Goal: Task Accomplishment & Management: Manage account settings

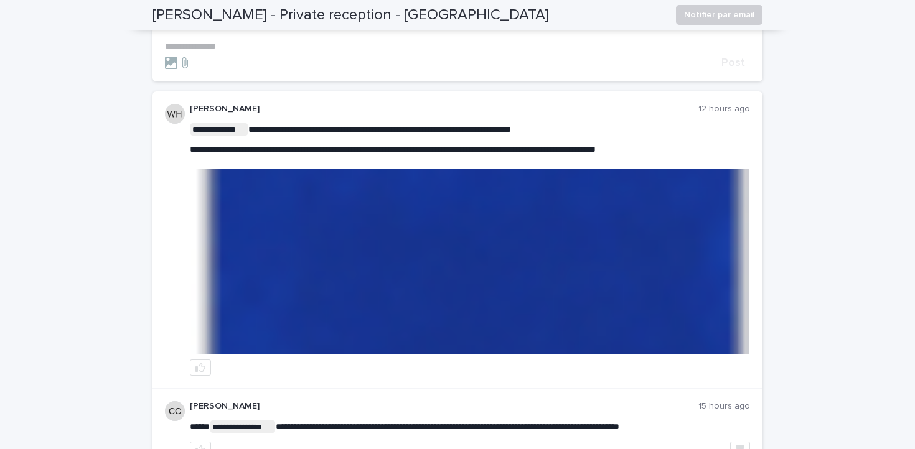
scroll to position [159, 0]
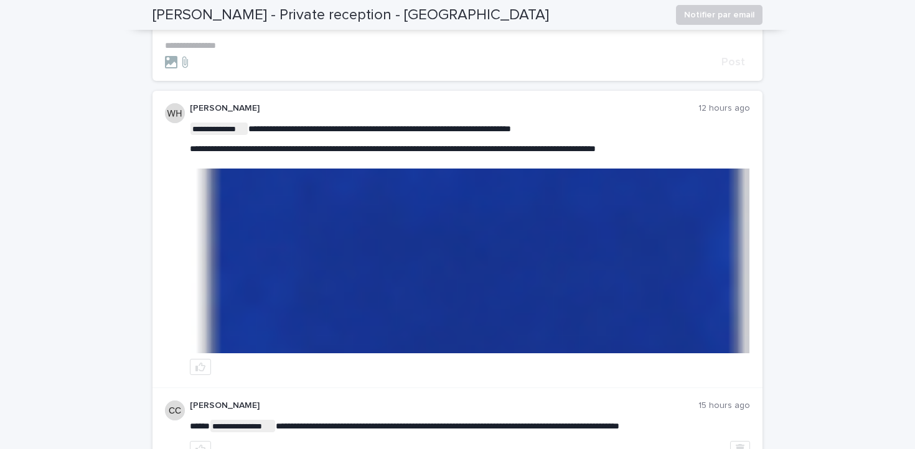
click at [511, 262] on img at bounding box center [470, 261] width 558 height 185
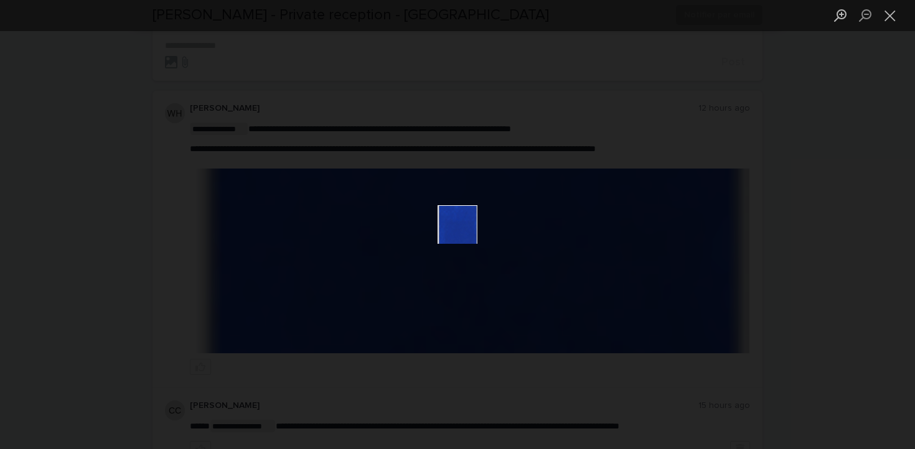
click at [456, 228] on img "Lightbox" at bounding box center [457, 224] width 40 height 39
click at [363, 254] on div "Lightbox" at bounding box center [457, 224] width 915 height 449
click at [772, 162] on div "Lightbox" at bounding box center [457, 224] width 915 height 449
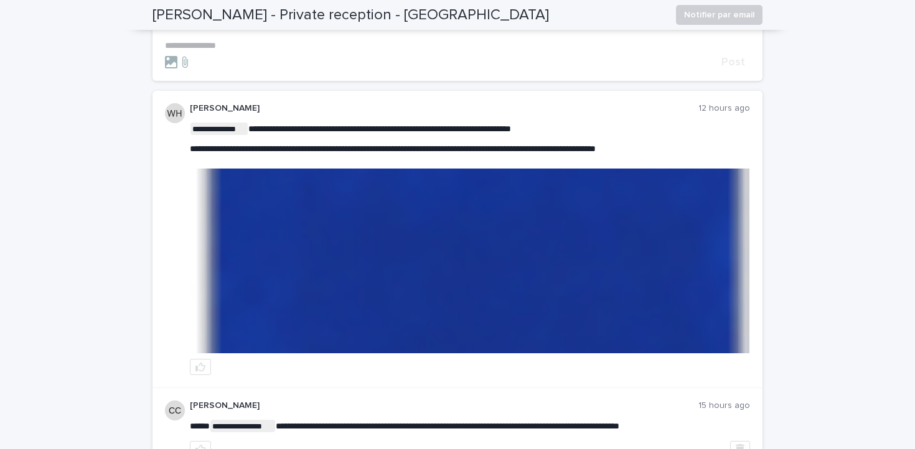
click at [772, 162] on div "Lightbox" at bounding box center [457, 224] width 915 height 449
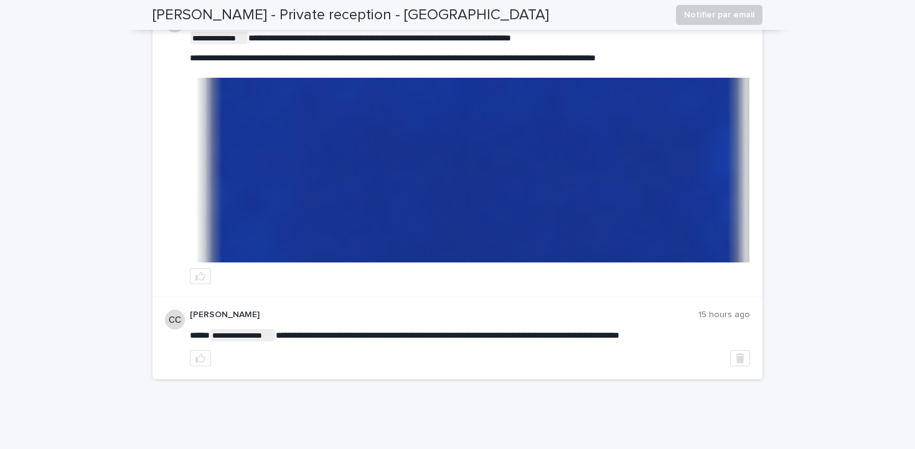
scroll to position [248, 0]
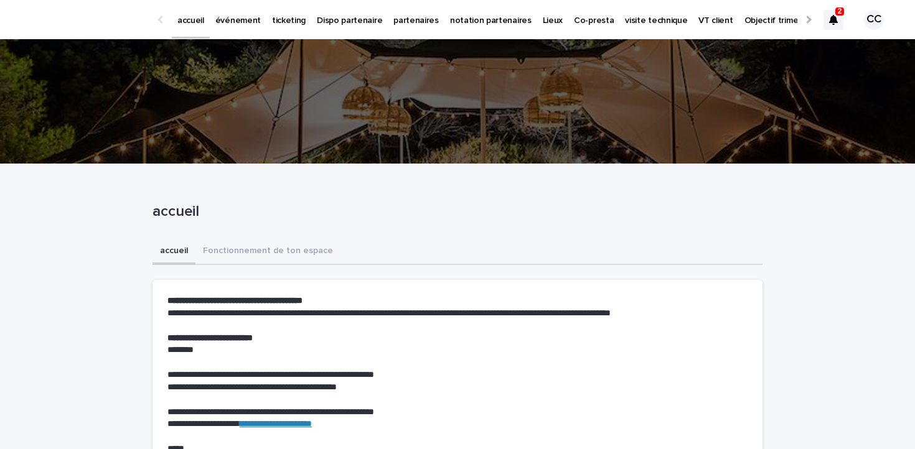
click at [235, 18] on p "événement" at bounding box center [237, 13] width 45 height 26
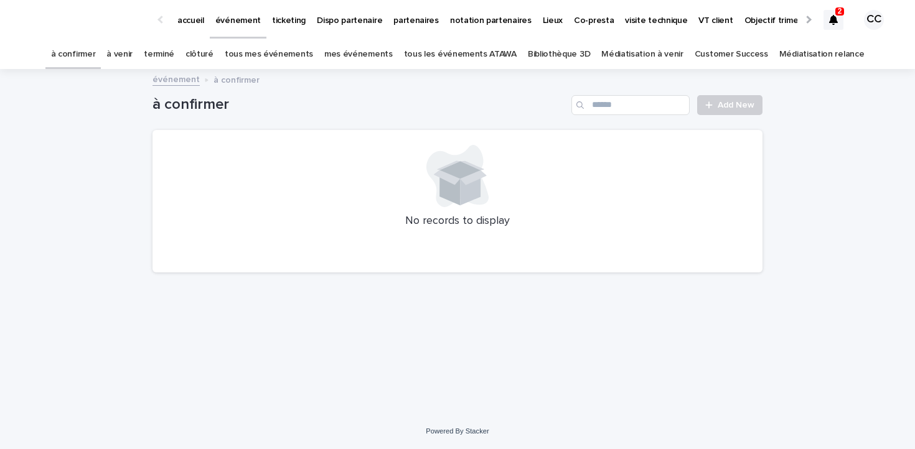
click at [133, 55] on link "à venir" at bounding box center [119, 54] width 26 height 29
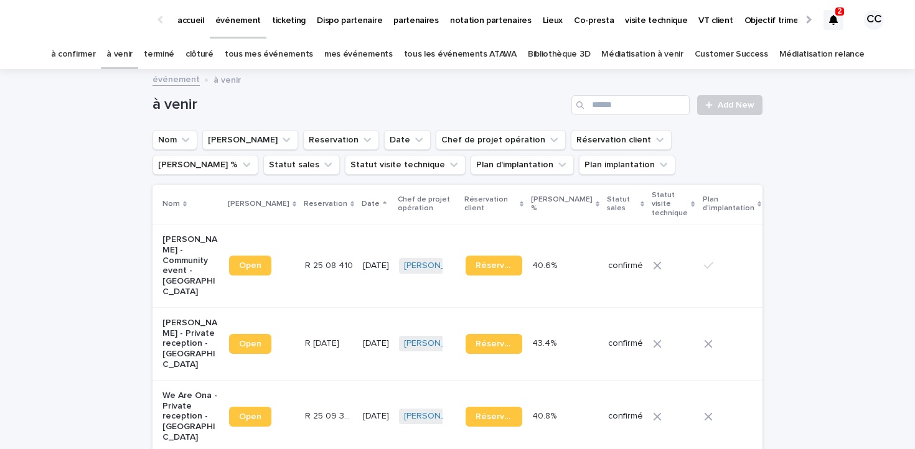
click at [174, 57] on link "terminé" at bounding box center [159, 54] width 30 height 29
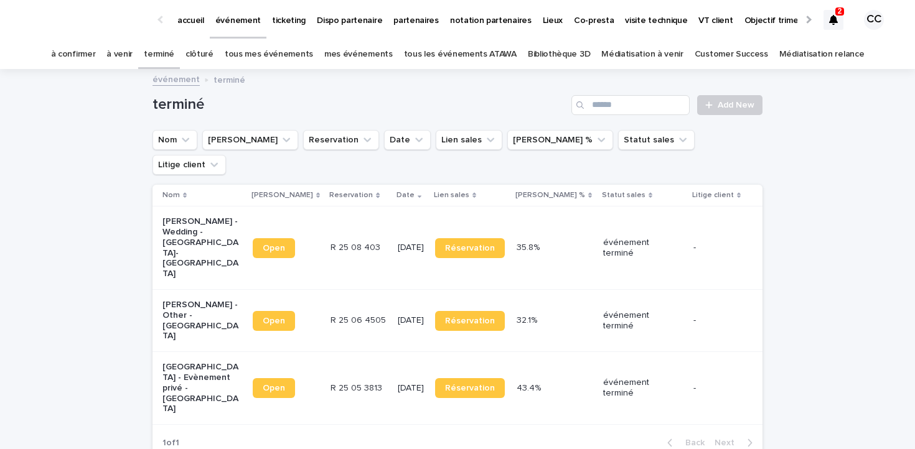
click at [133, 58] on link "à venir" at bounding box center [119, 54] width 26 height 29
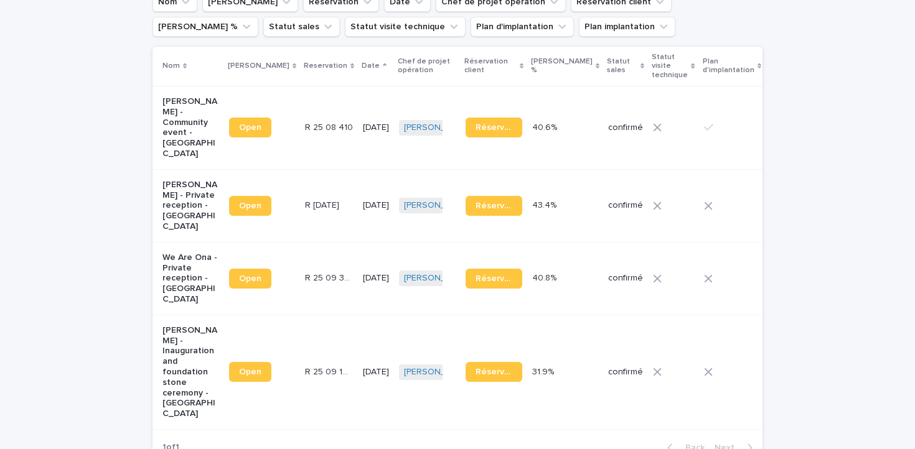
scroll to position [139, 0]
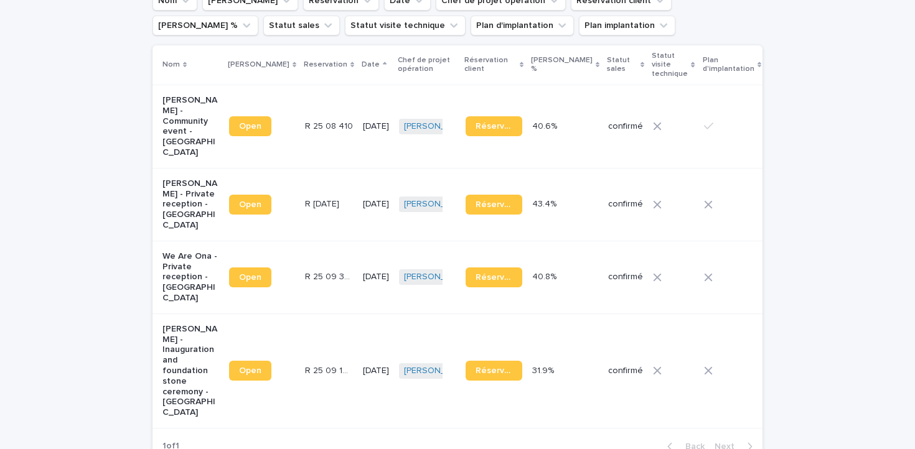
click at [188, 191] on p "[PERSON_NAME] - Private reception - [GEOGRAPHIC_DATA]" at bounding box center [190, 205] width 57 height 52
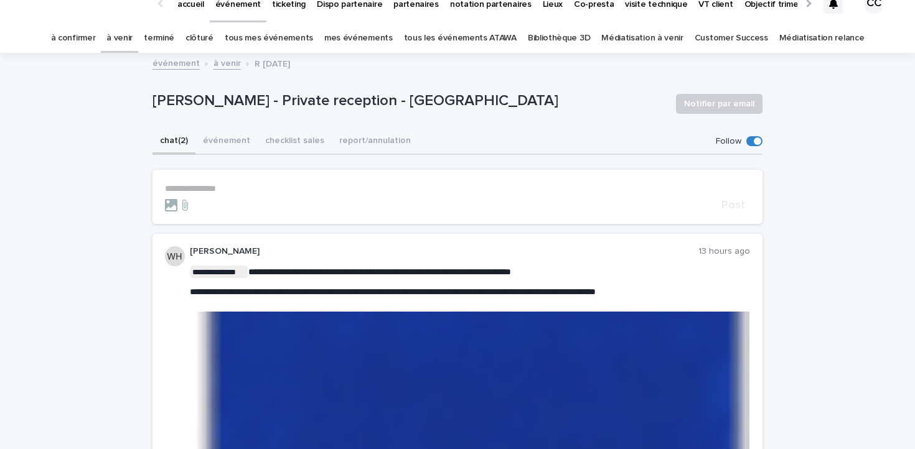
scroll to position [16, 0]
click at [233, 144] on button "événement" at bounding box center [226, 142] width 62 height 26
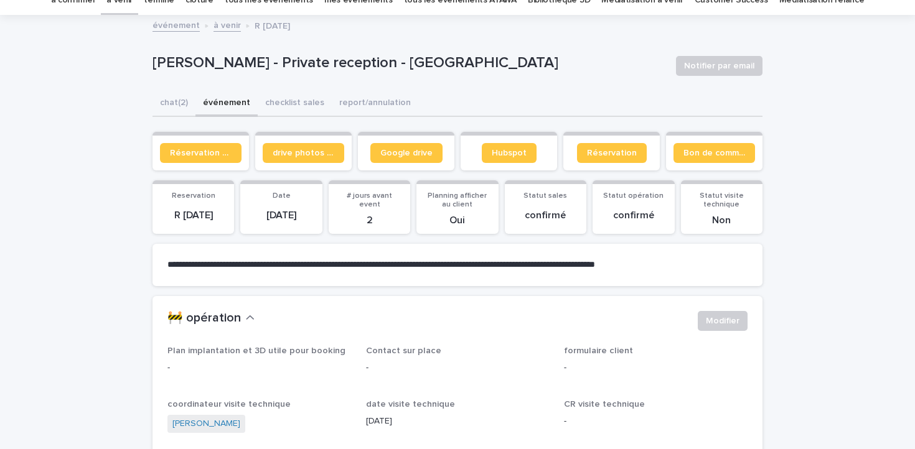
scroll to position [62, 0]
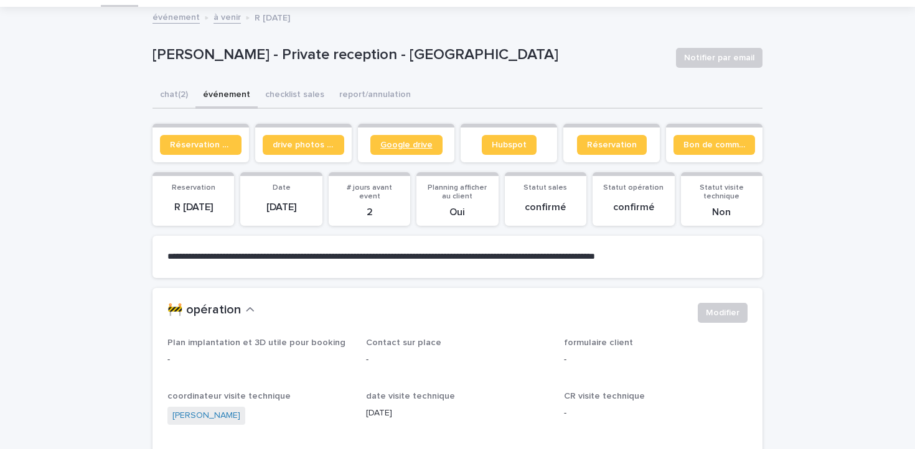
click at [406, 150] on link "Google drive" at bounding box center [406, 145] width 72 height 20
click at [607, 144] on span "Réservation" at bounding box center [612, 145] width 50 height 9
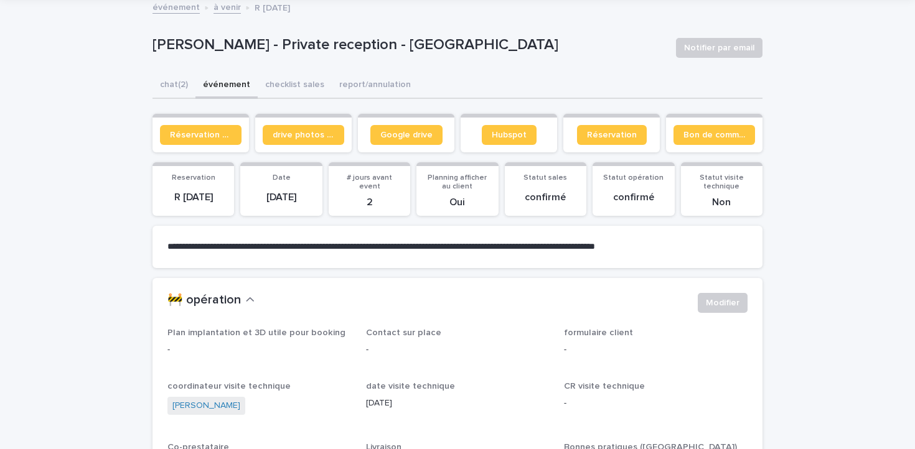
scroll to position [0, 0]
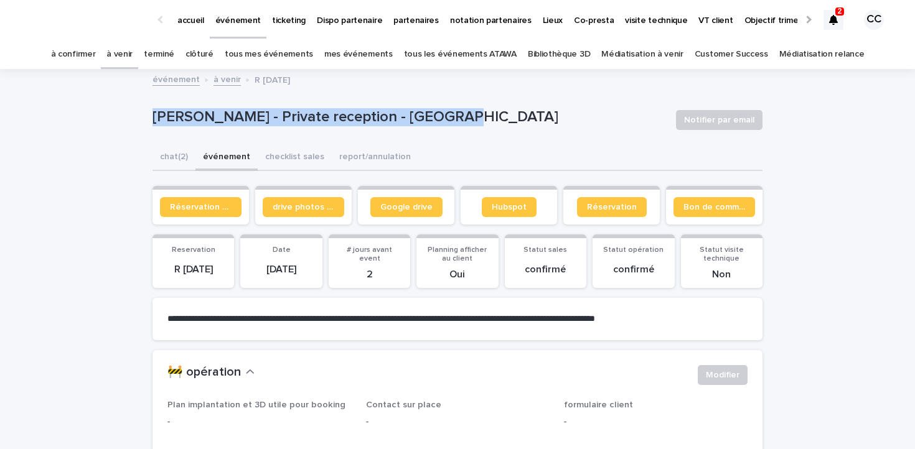
drag, startPoint x: 454, startPoint y: 113, endPoint x: 123, endPoint y: 116, distance: 331.6
drag, startPoint x: 332, startPoint y: 78, endPoint x: 246, endPoint y: 83, distance: 85.4
click at [246, 83] on div "événement à venir R [DATE]" at bounding box center [457, 80] width 622 height 17
copy p "R [DATE]"
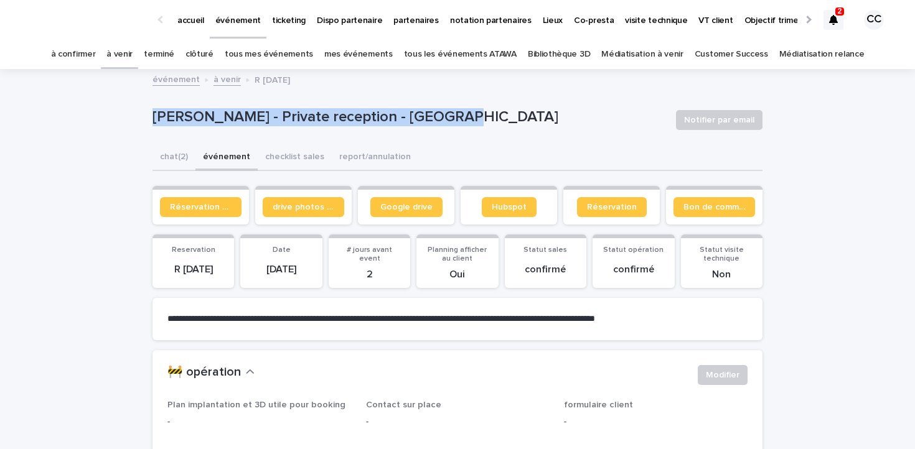
drag, startPoint x: 454, startPoint y: 119, endPoint x: 152, endPoint y: 121, distance: 301.1
click at [152, 121] on p "[PERSON_NAME] - Private reception - [GEOGRAPHIC_DATA]" at bounding box center [408, 117] width 513 height 18
copy p "[PERSON_NAME] - Private reception - [GEOGRAPHIC_DATA]"
click at [495, 126] on p "[PERSON_NAME] - Private reception - [GEOGRAPHIC_DATA]" at bounding box center [408, 117] width 513 height 18
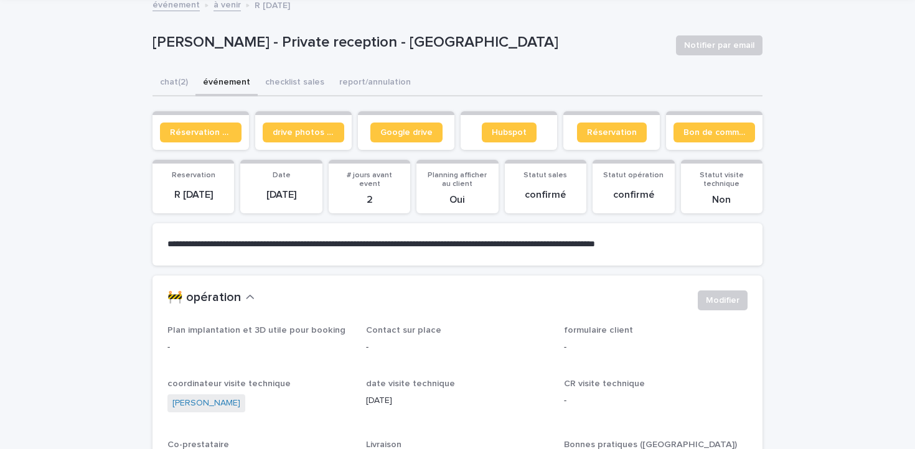
scroll to position [80, 0]
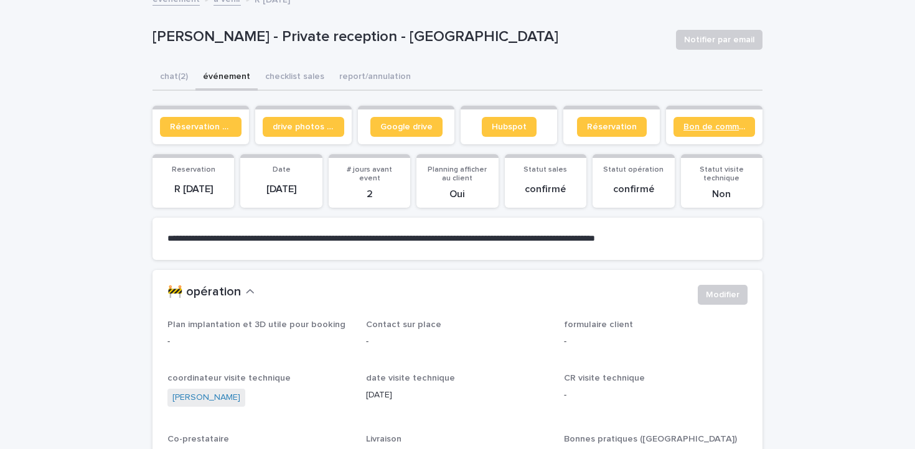
click at [718, 132] on link "Bon de commande" at bounding box center [714, 127] width 82 height 20
